Goal: Task Accomplishment & Management: Manage account settings

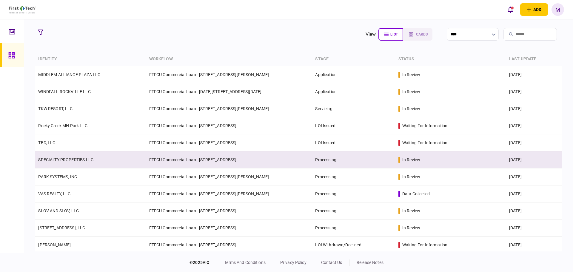
click at [83, 166] on td "SPECIALTY PROPERTIES LLC" at bounding box center [90, 159] width 111 height 17
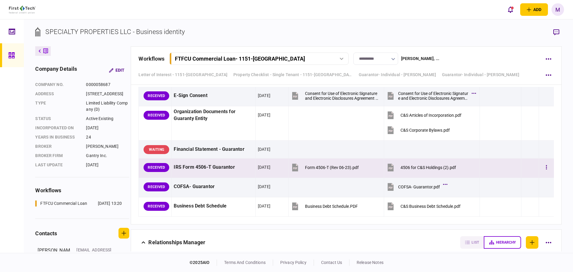
scroll to position [3324, 0]
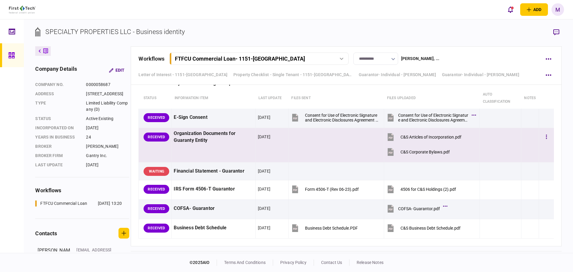
click at [388, 141] on icon at bounding box center [391, 137] width 6 height 8
click at [389, 156] on icon at bounding box center [391, 152] width 6 height 8
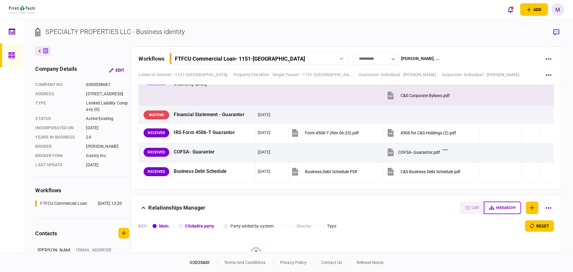
scroll to position [3394, 0]
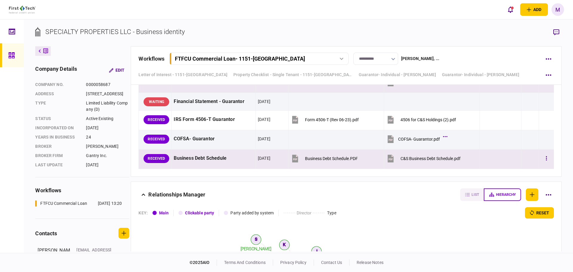
click at [388, 162] on icon at bounding box center [391, 159] width 6 height 8
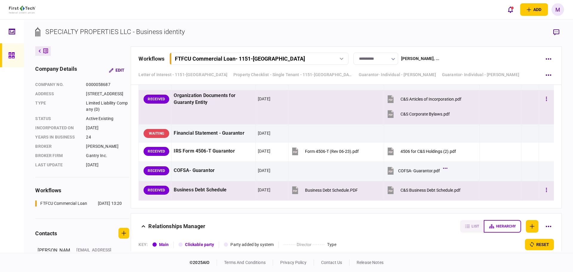
scroll to position [3324, 0]
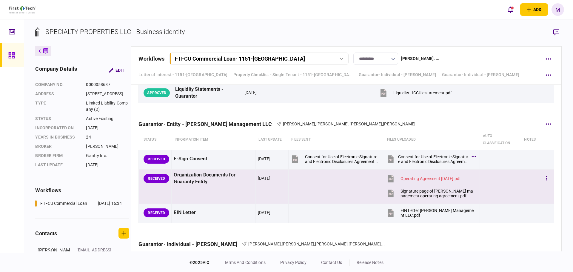
scroll to position [2648, 0]
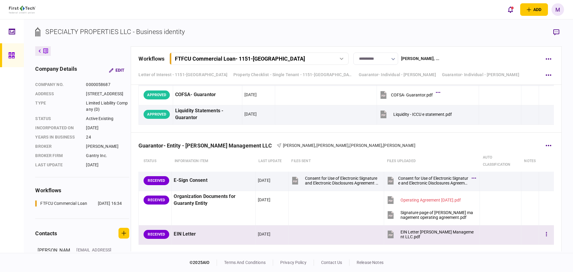
click at [392, 234] on icon at bounding box center [390, 234] width 9 height 9
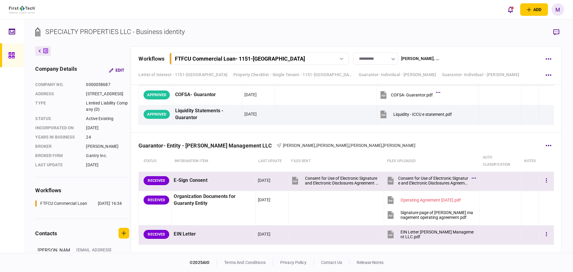
click at [388, 180] on icon at bounding box center [391, 181] width 6 height 8
click at [542, 177] on button "button" at bounding box center [547, 180] width 11 height 11
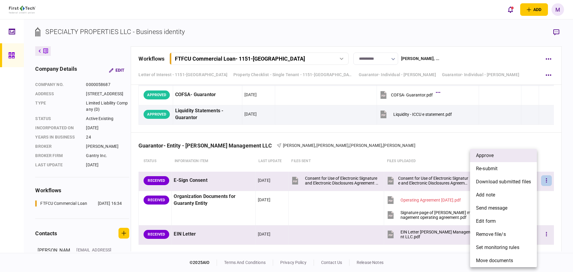
click at [505, 156] on li "approve" at bounding box center [503, 155] width 67 height 13
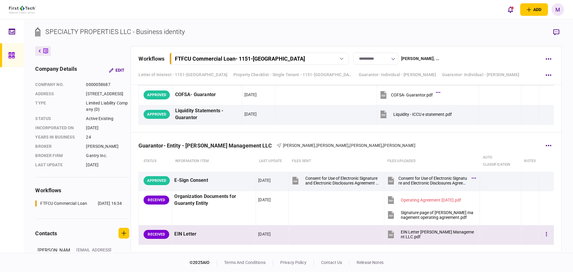
scroll to position [2718, 0]
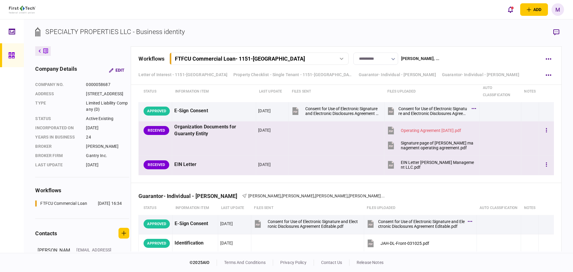
click at [387, 145] on icon at bounding box center [391, 145] width 9 height 9
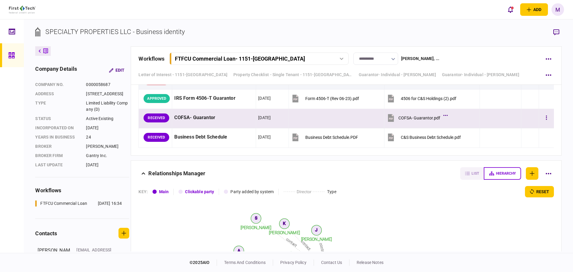
scroll to position [3276, 0]
